Goal: Find specific page/section

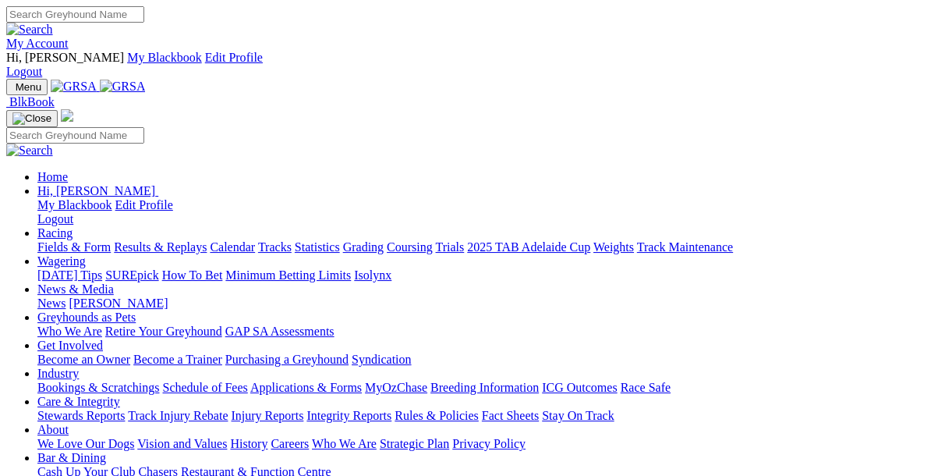
click at [255, 240] on link "Calendar" at bounding box center [232, 246] width 45 height 13
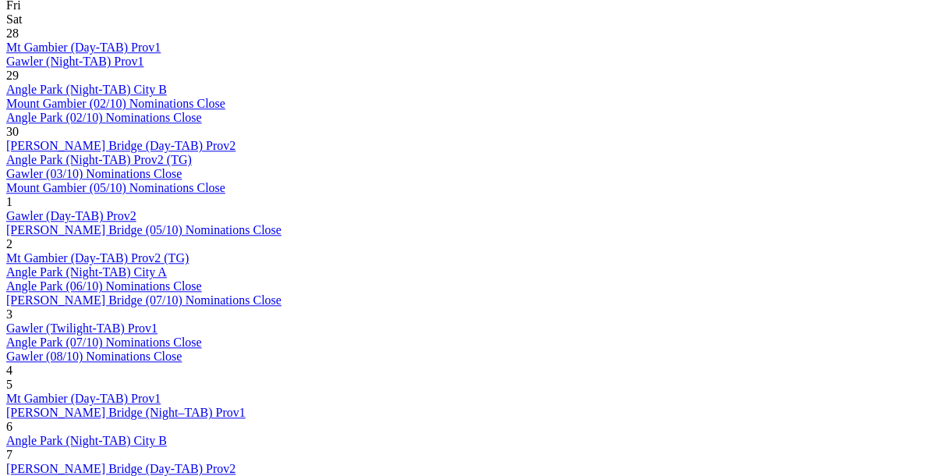
scroll to position [915, 0]
